Goal: Task Accomplishment & Management: Use online tool/utility

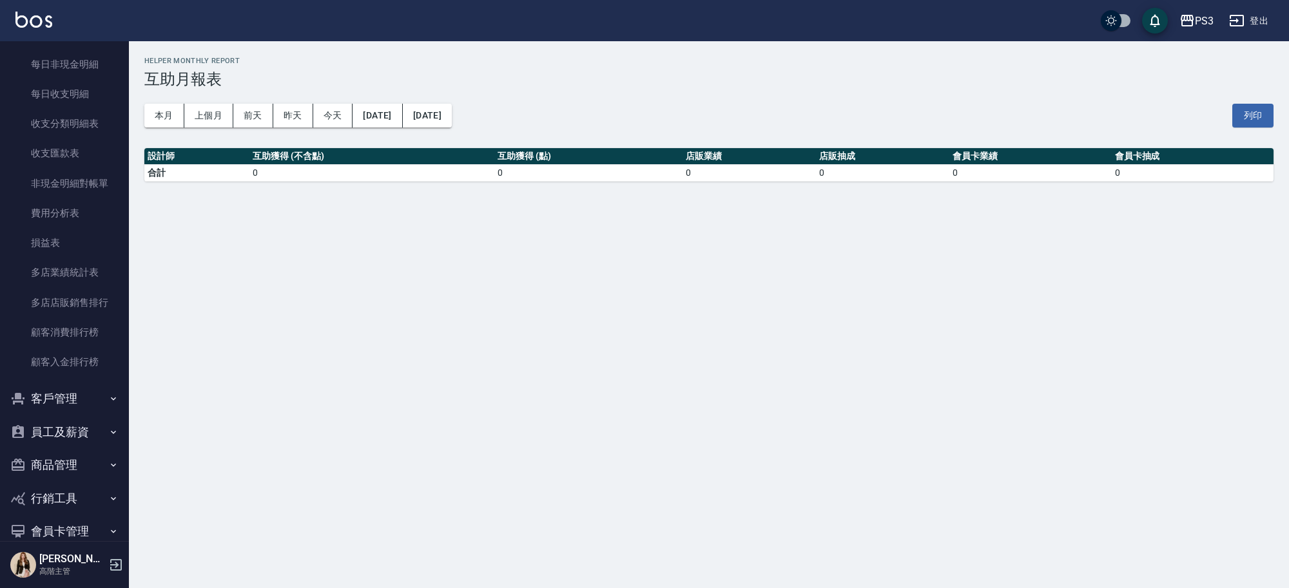
scroll to position [1110, 0]
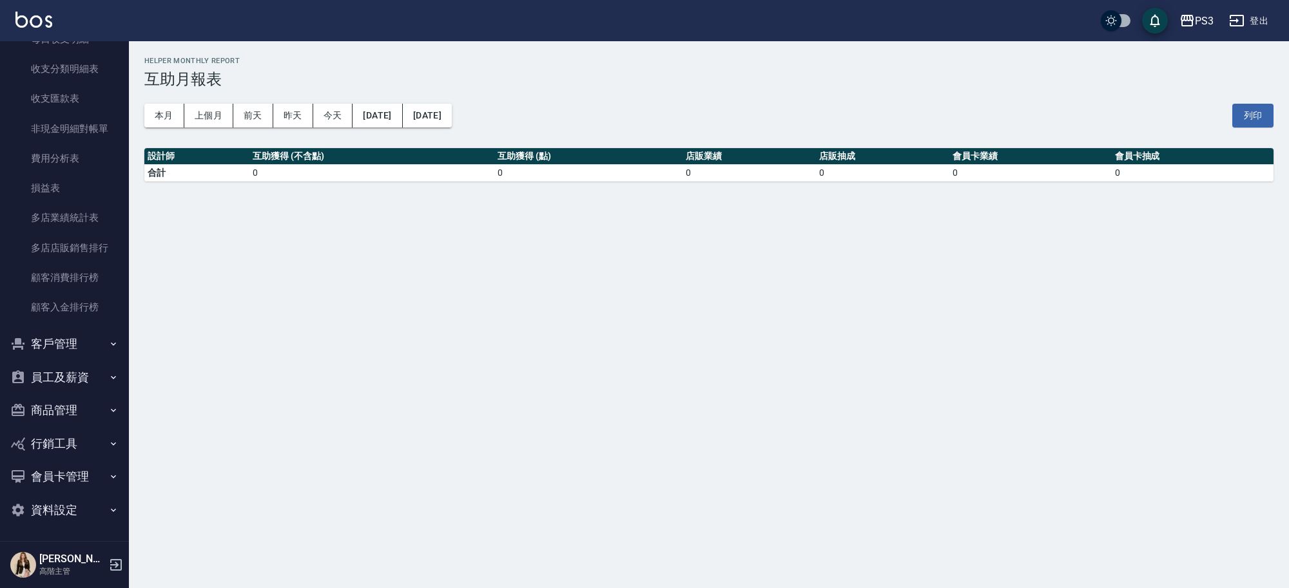
click at [68, 411] on button "商品管理" at bounding box center [64, 411] width 119 height 34
click at [73, 492] on link "商品進貨作業" at bounding box center [64, 507] width 119 height 30
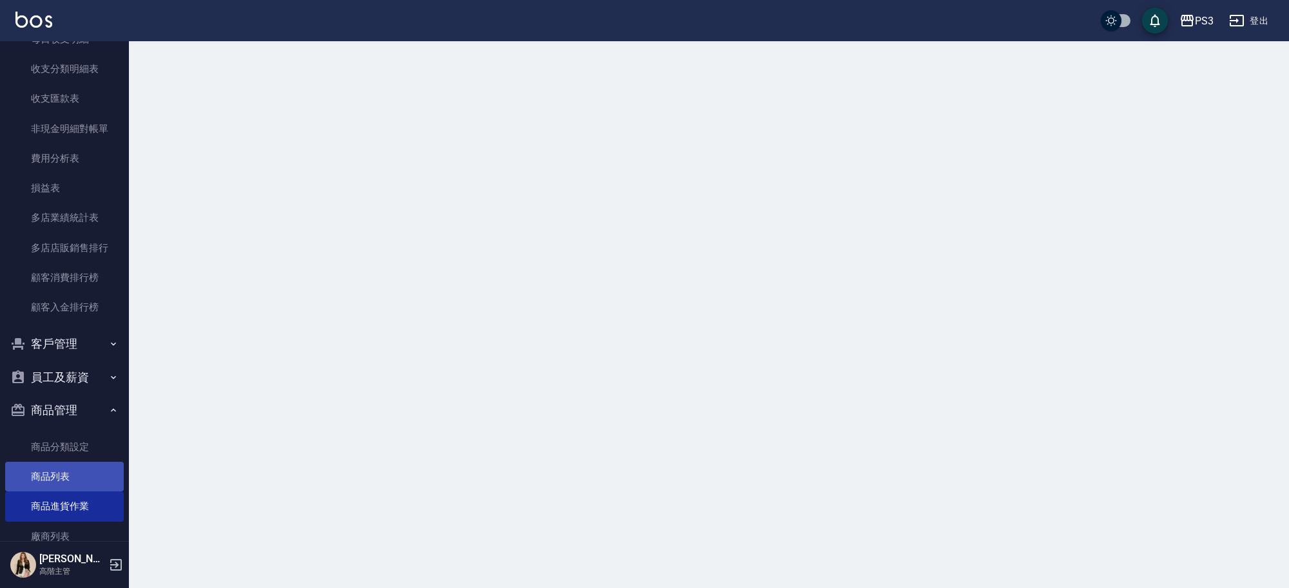
click at [79, 485] on link "商品列表" at bounding box center [64, 477] width 119 height 30
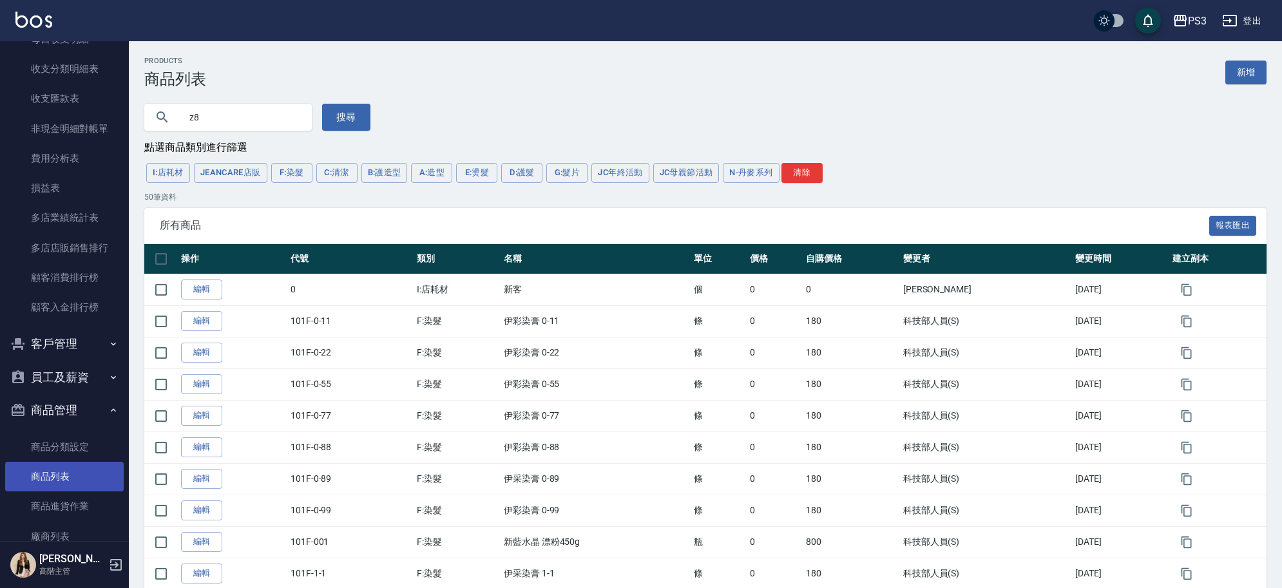
type input "z"
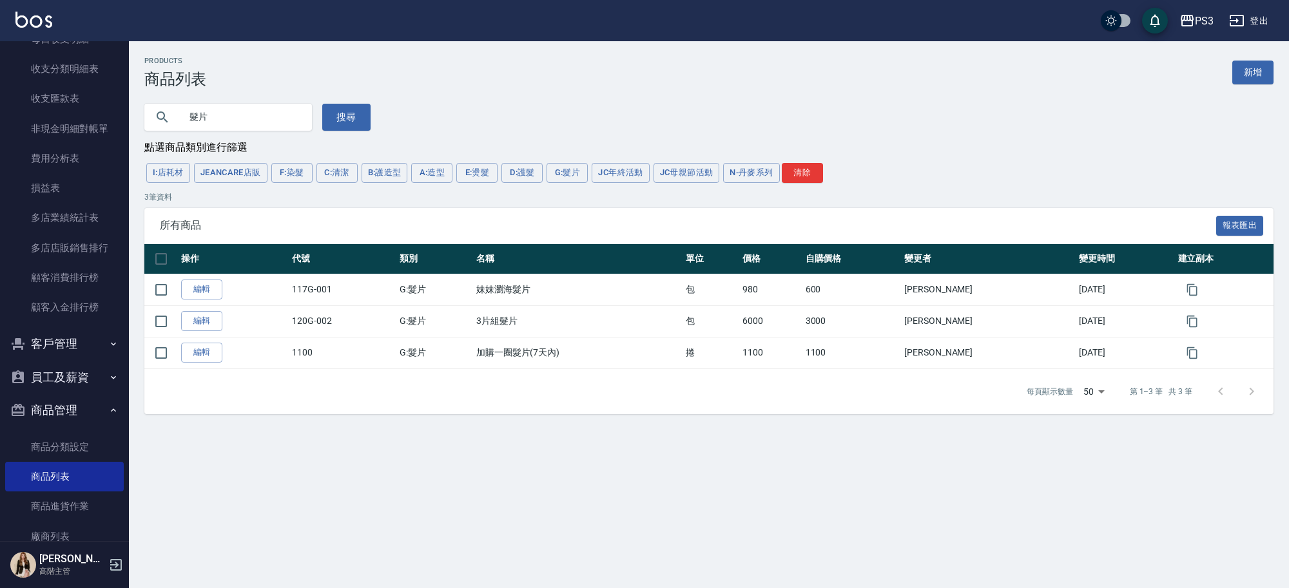
click at [255, 120] on input "髮片" at bounding box center [240, 117] width 121 height 35
click at [255, 119] on input "髮片" at bounding box center [240, 117] width 121 height 35
type input "髮"
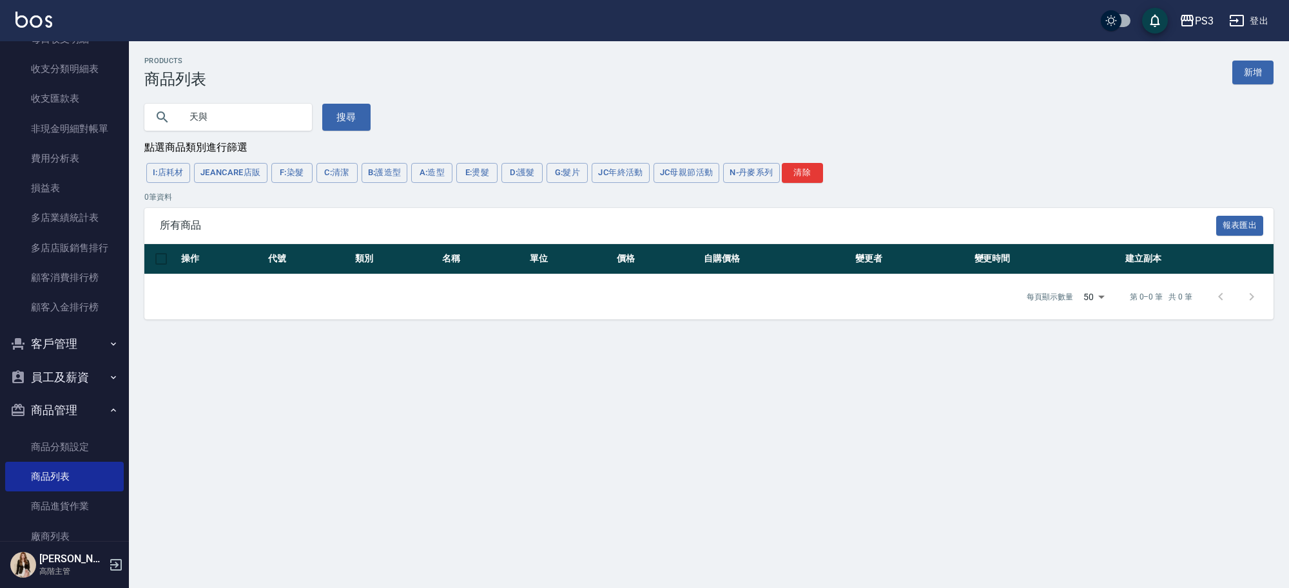
click at [247, 116] on input "天與" at bounding box center [240, 117] width 121 height 35
type input "天"
